Goal: Task Accomplishment & Management: Manage account settings

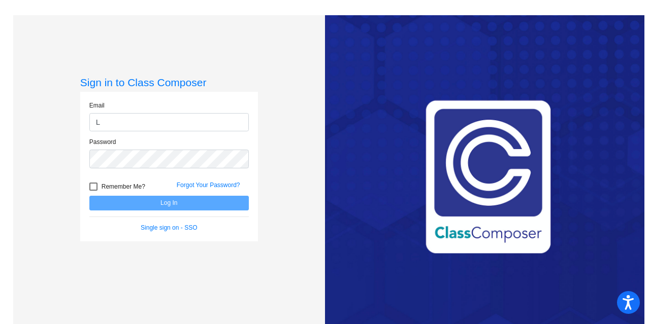
type input "Lhamrick-moravec@lcusd.net"
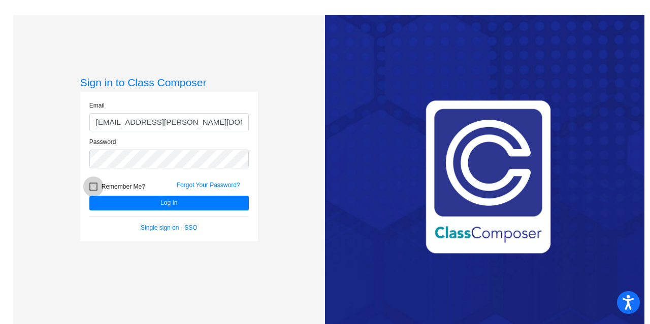
click at [96, 185] on label "Remember Me?" at bounding box center [117, 187] width 56 height 12
click at [93, 191] on input "Remember Me?" at bounding box center [93, 191] width 1 height 1
checkbox input "true"
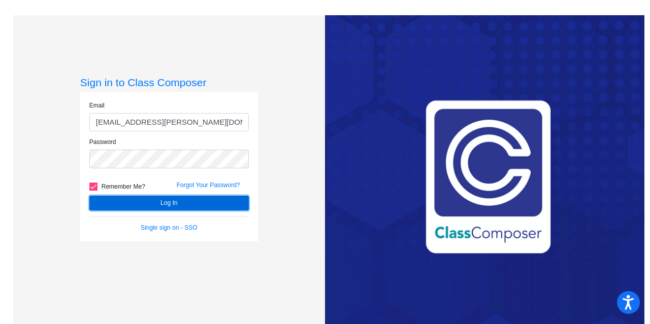
click at [182, 204] on button "Log In" at bounding box center [168, 203] width 159 height 15
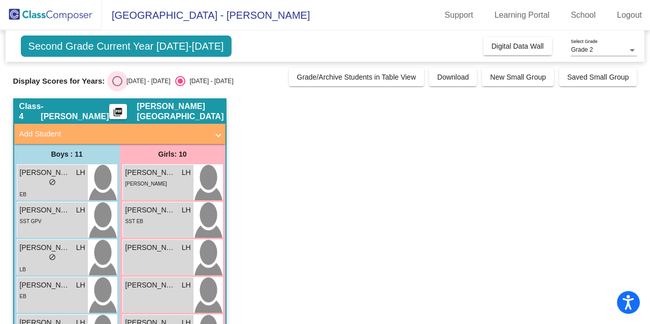
click at [118, 79] on div "Select an option" at bounding box center [117, 81] width 10 height 10
click at [117, 86] on input "[DATE] - [DATE]" at bounding box center [117, 86] width 1 height 1
radio input "true"
click at [117, 81] on div "Select an option" at bounding box center [117, 81] width 0 height 0
click at [117, 86] on input "[DATE] - [DATE]" at bounding box center [117, 86] width 1 height 1
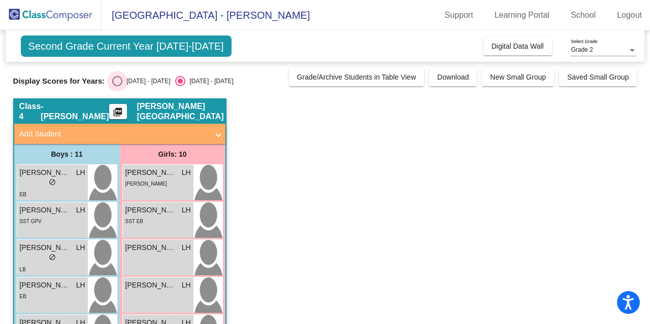
radio input "true"
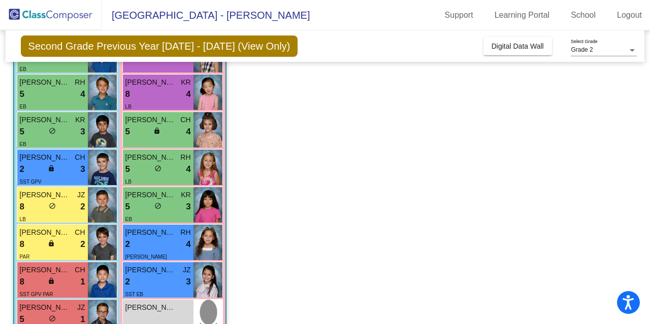
scroll to position [254, 0]
